Goal: Find specific page/section: Locate a particular part of the current website

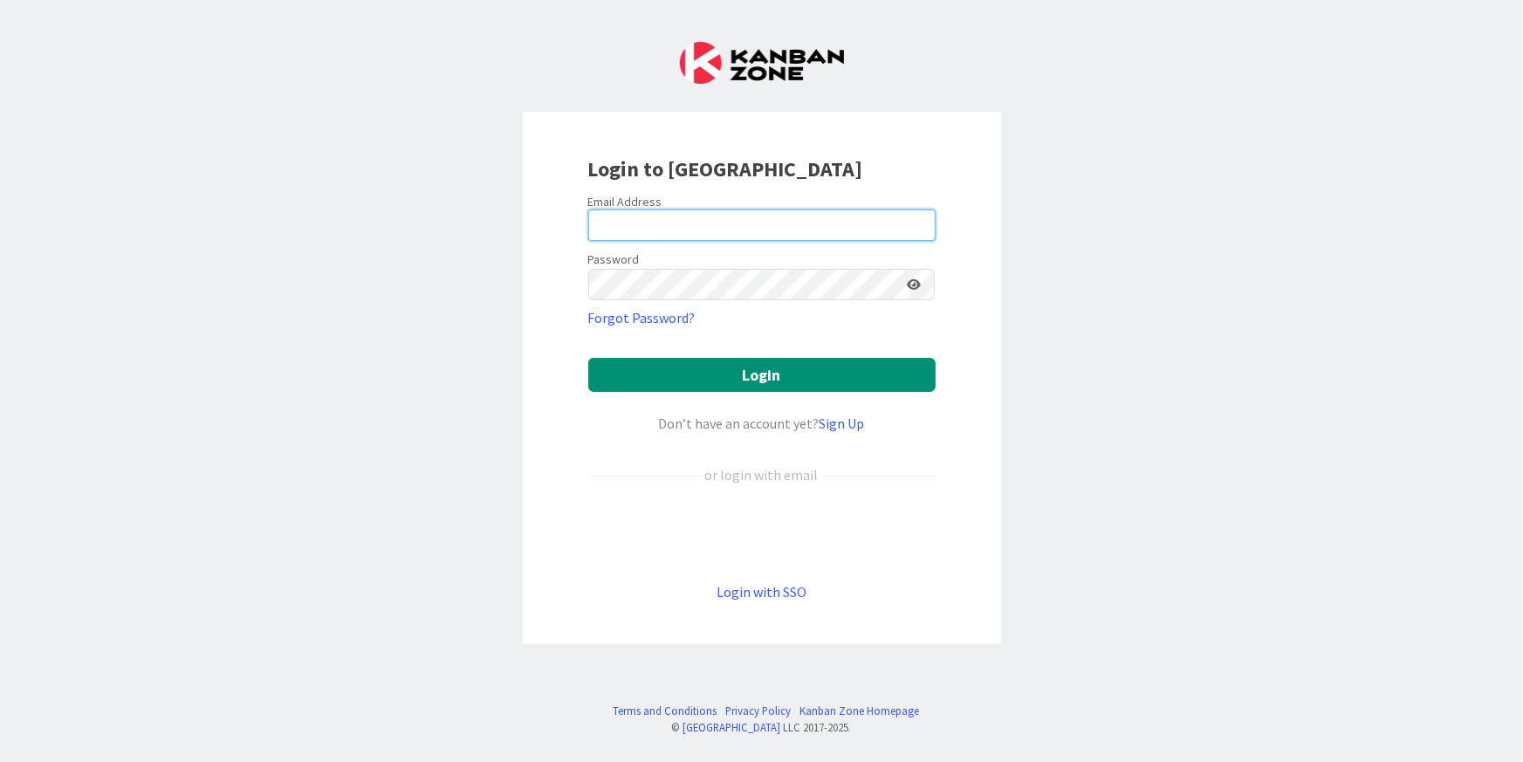
click at [626, 225] on input "email" at bounding box center [761, 224] width 347 height 31
type input "[PERSON_NAME][EMAIL_ADDRESS][PERSON_NAME][DOMAIN_NAME]"
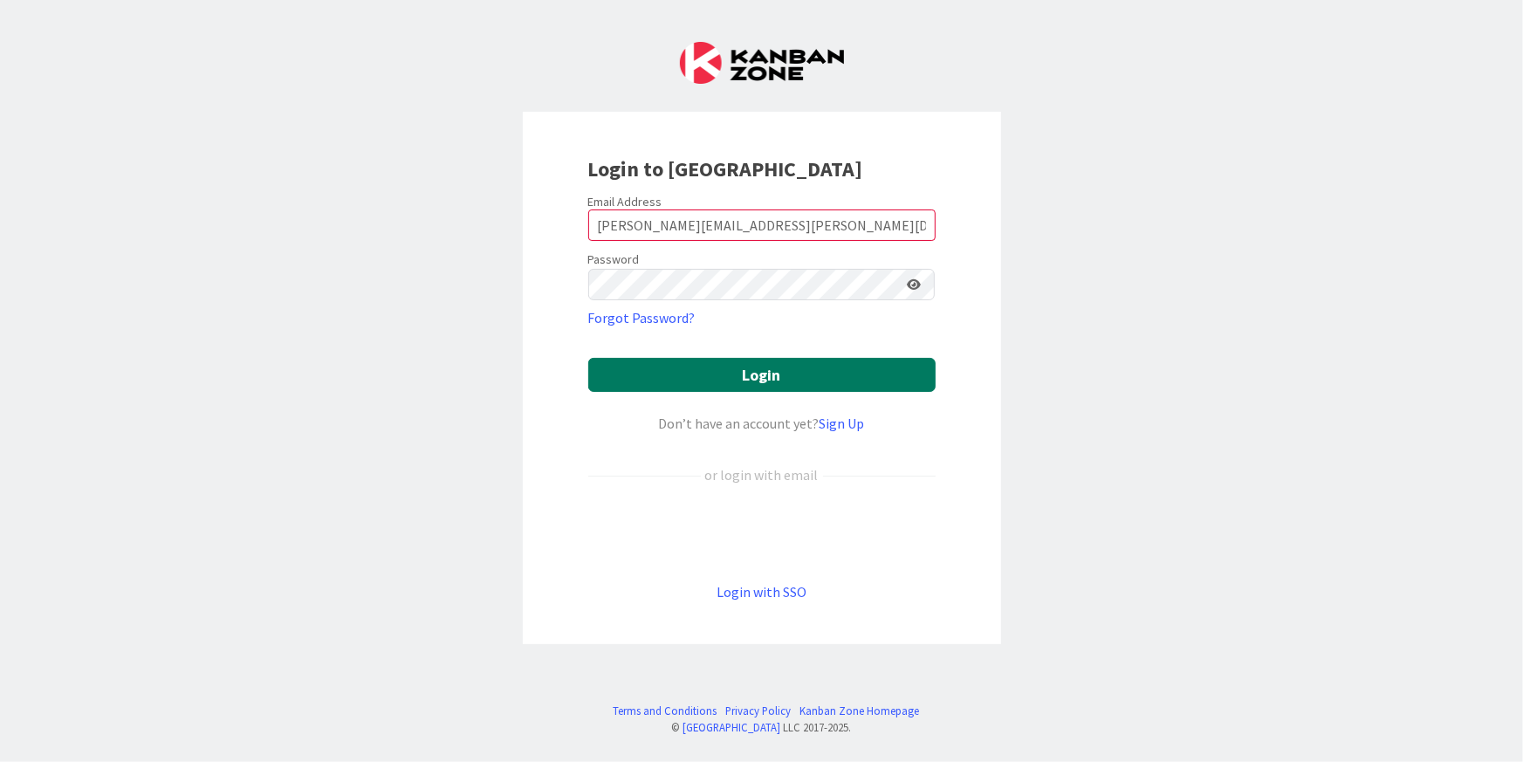
click at [747, 367] on button "Login" at bounding box center [761, 375] width 347 height 34
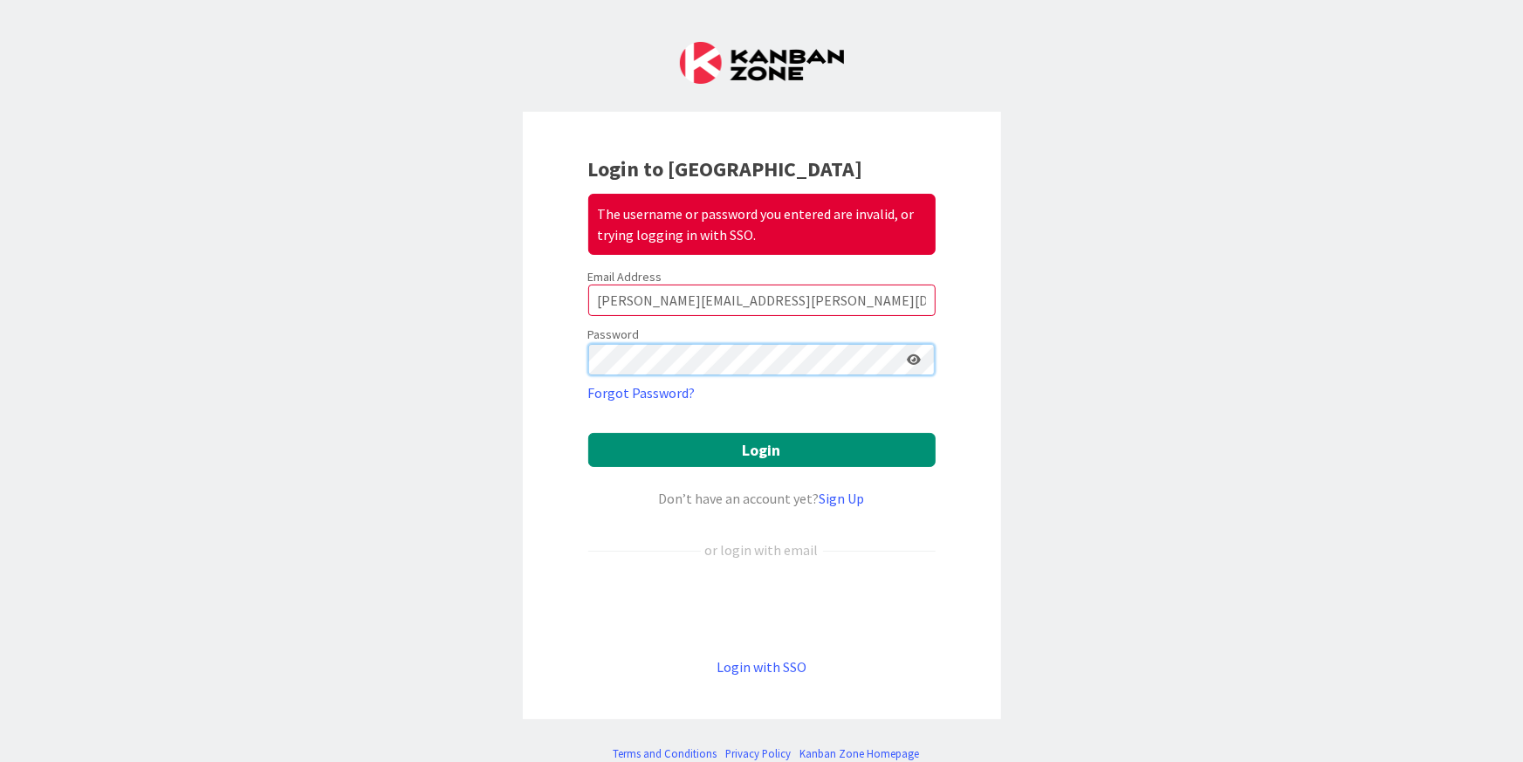
click at [588, 433] on button "Login" at bounding box center [761, 450] width 347 height 34
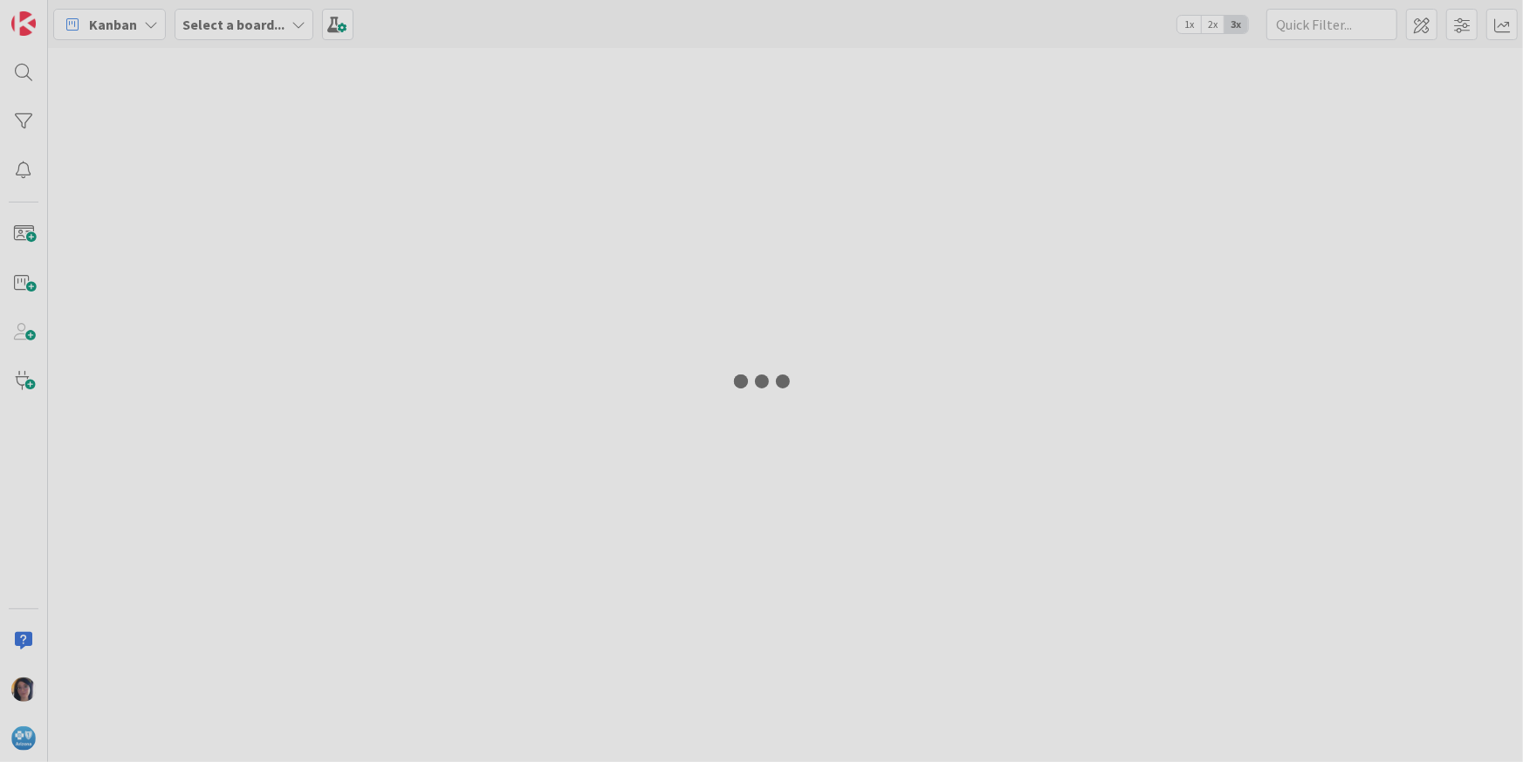
click at [469, 376] on div at bounding box center [761, 381] width 1523 height 762
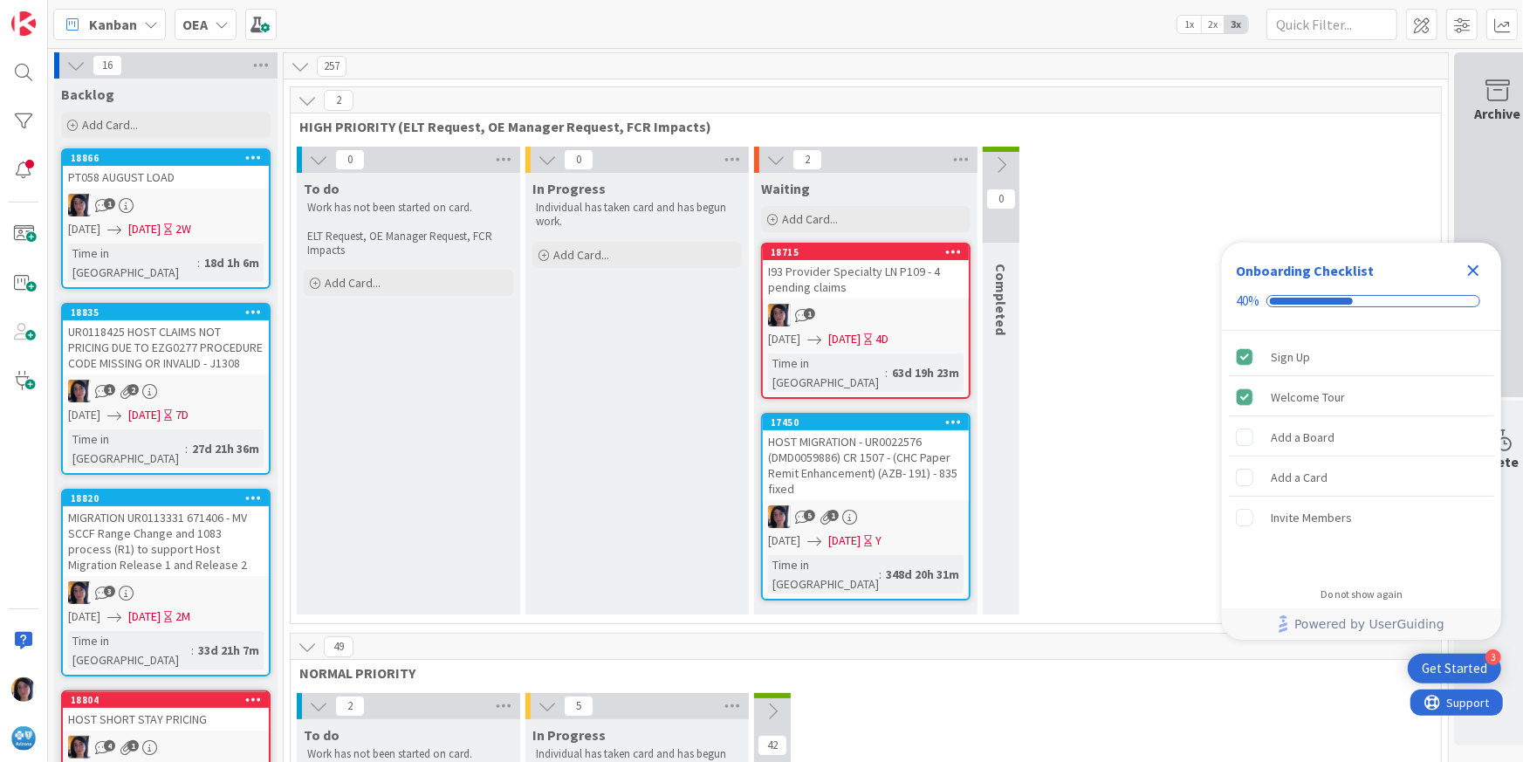
drag, startPoint x: 1468, startPoint y: 272, endPoint x: 1460, endPoint y: 268, distance: 9.0
click at [1468, 272] on icon "Close Checklist" at bounding box center [1473, 270] width 21 height 21
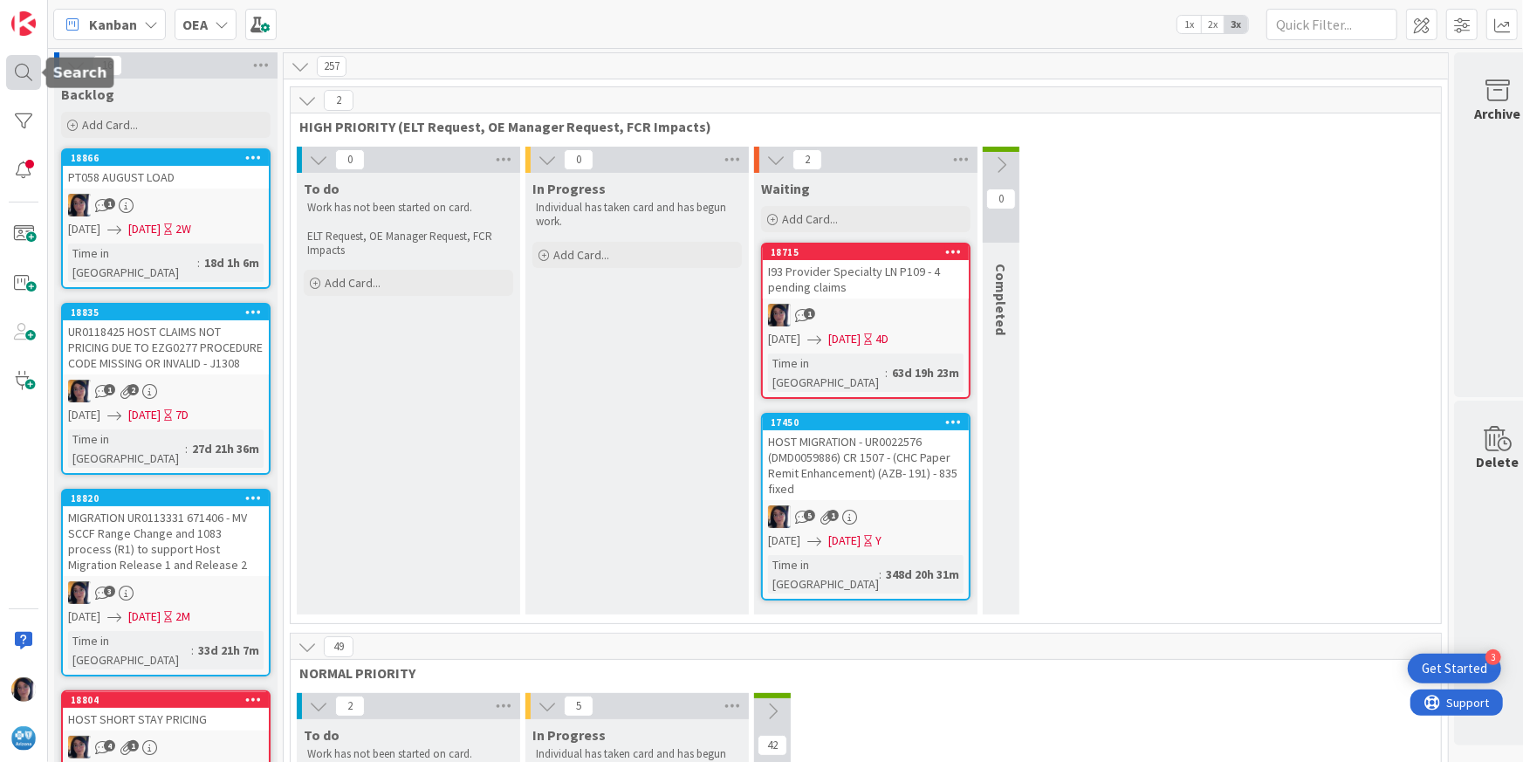
click at [15, 72] on div at bounding box center [23, 72] width 35 height 35
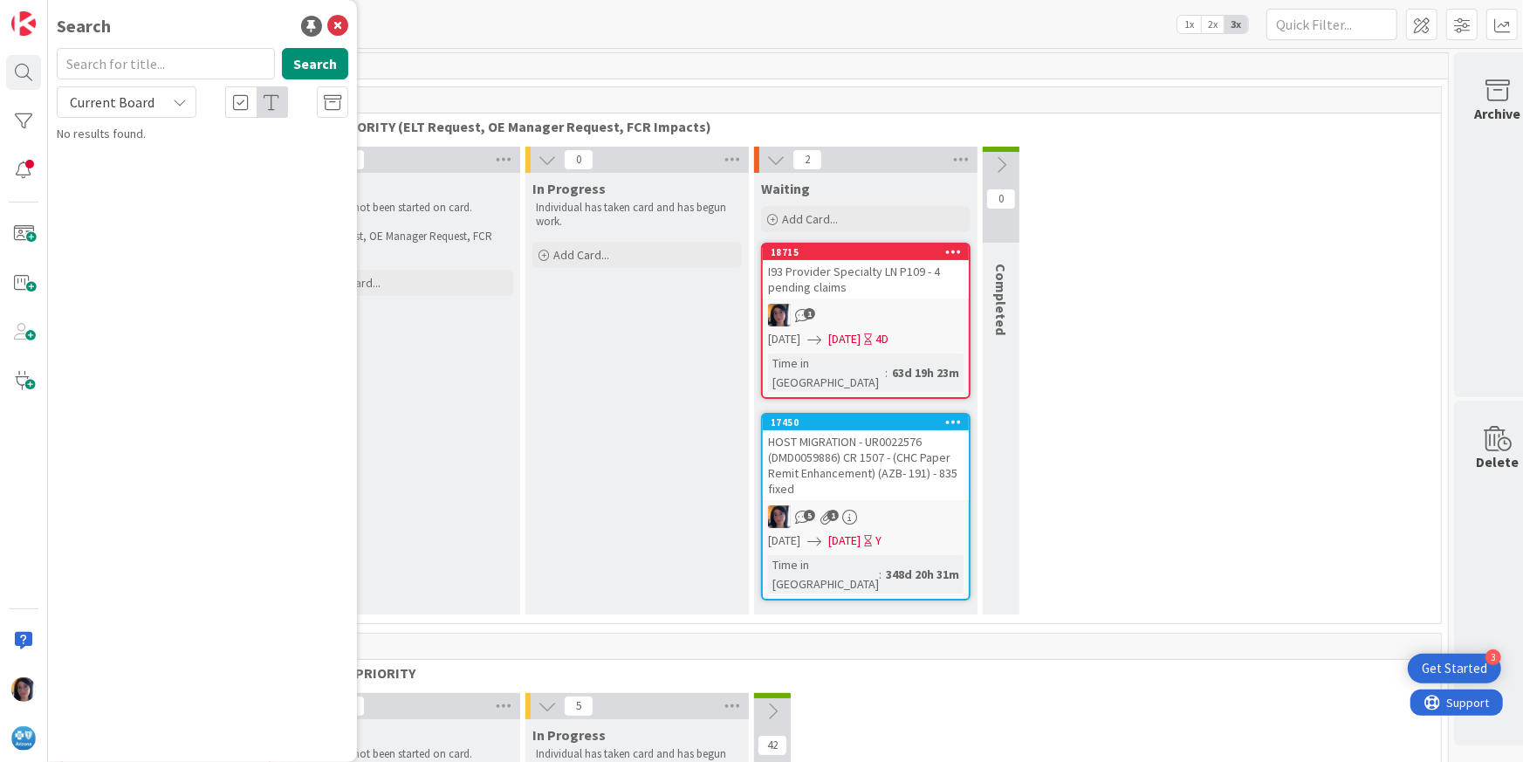
click at [93, 70] on input "text" at bounding box center [166, 63] width 218 height 31
type input "inc0308048"
click at [133, 102] on span "Current Board" at bounding box center [112, 101] width 85 height 17
drag, startPoint x: 113, startPoint y: 166, endPoint x: 123, endPoint y: 166, distance: 9.6
click at [113, 166] on span "All Boards" at bounding box center [157, 174] width 182 height 26
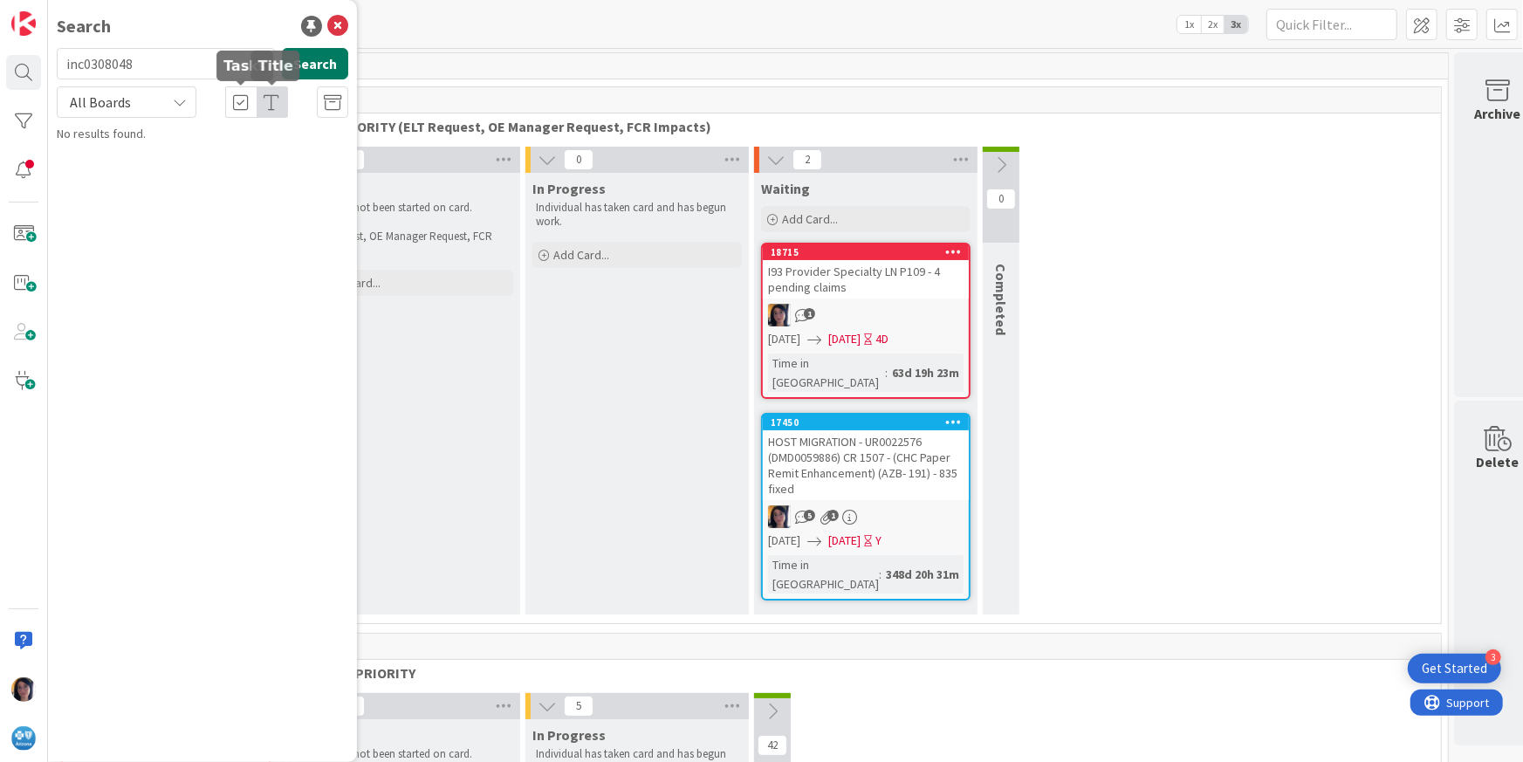
click at [312, 62] on button "Search" at bounding box center [315, 63] width 66 height 31
click at [340, 25] on icon at bounding box center [337, 26] width 21 height 21
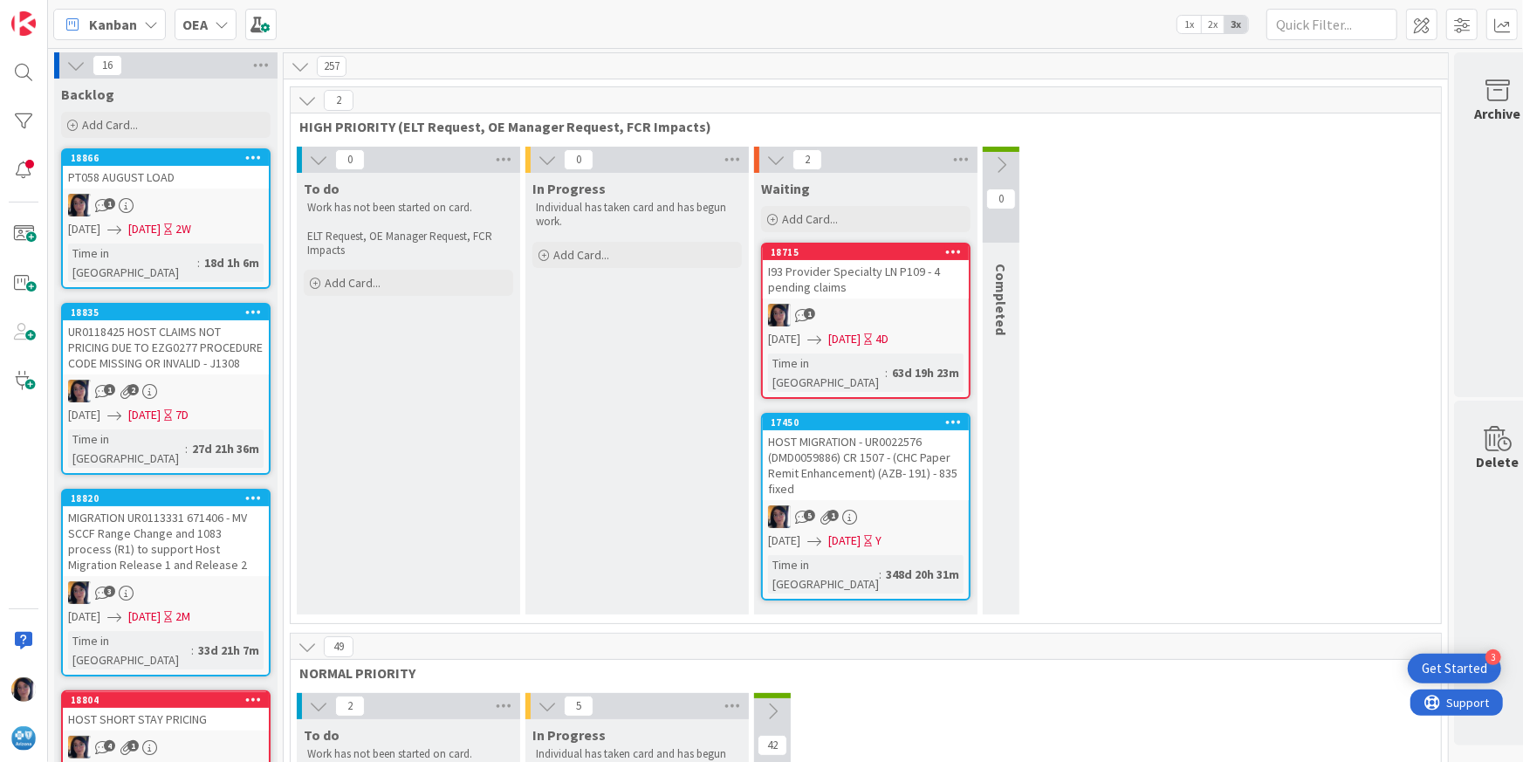
click at [536, 48] on div "16 Backlog Add Card... 18866 PT058 AUGUST LOAD 1 [DATE] [DATE] 2W Time in Colum…" at bounding box center [785, 405] width 1475 height 714
